Goal: Navigation & Orientation: Find specific page/section

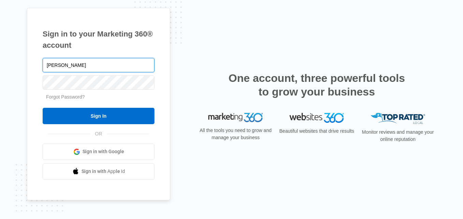
type input "[PERSON_NAME][EMAIL_ADDRESS][DOMAIN_NAME]"
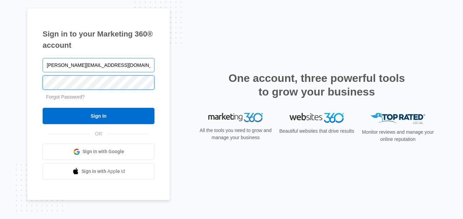
click at [43, 108] on input "Sign In" at bounding box center [99, 116] width 112 height 16
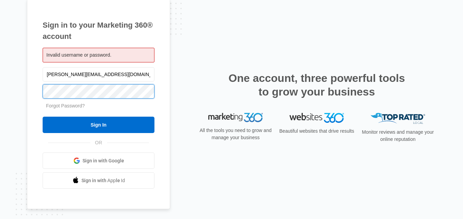
click at [43, 117] on input "Sign In" at bounding box center [99, 125] width 112 height 16
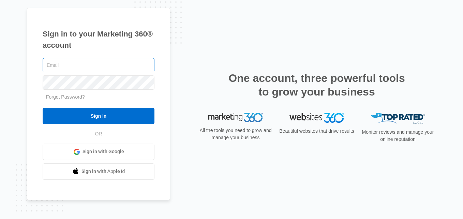
drag, startPoint x: 0, startPoint y: 0, endPoint x: 140, endPoint y: 66, distance: 154.4
click at [140, 66] on input "text" at bounding box center [99, 65] width 112 height 14
type input "[PERSON_NAME][EMAIL_ADDRESS][DOMAIN_NAME]"
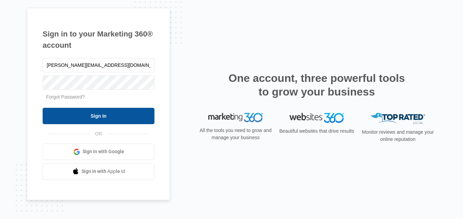
click at [108, 116] on input "Sign In" at bounding box center [99, 116] width 112 height 16
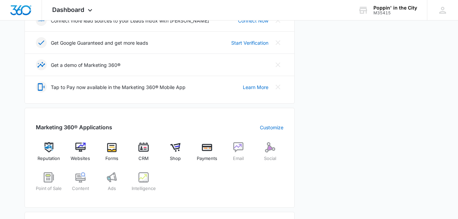
scroll to position [200, 0]
click at [178, 157] on span "Shop" at bounding box center [175, 157] width 11 height 7
